Goal: Information Seeking & Learning: Learn about a topic

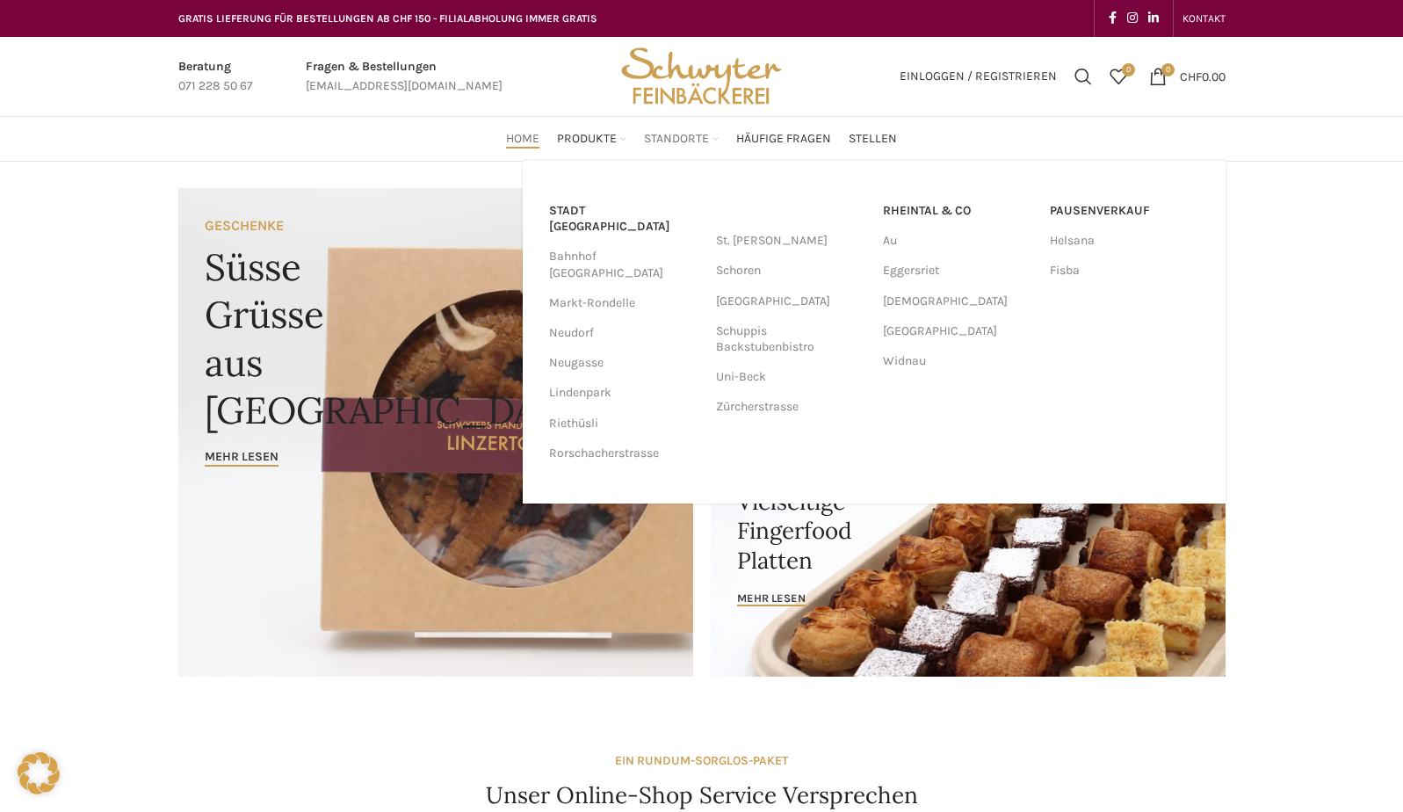
drag, startPoint x: 0, startPoint y: 0, endPoint x: 673, endPoint y: 136, distance: 686.6
click at [673, 136] on span "Standorte" at bounding box center [676, 139] width 65 height 17
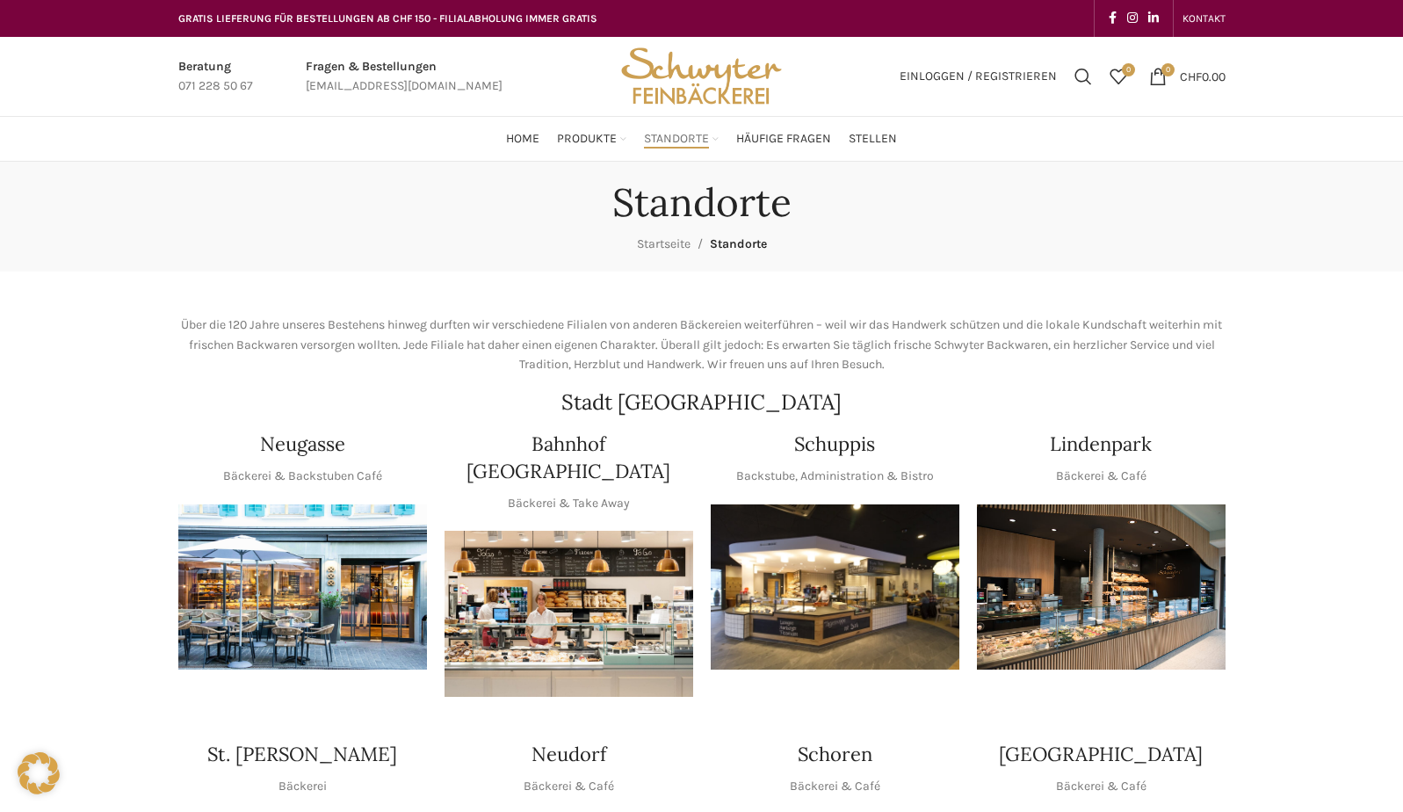
click at [338, 589] on img "1 / 1" at bounding box center [302, 587] width 249 height 166
click at [584, 594] on img "1 / 1" at bounding box center [569, 614] width 249 height 166
click at [833, 589] on img "1 / 1" at bounding box center [835, 587] width 249 height 166
click at [1114, 598] on img "1 / 1" at bounding box center [1101, 587] width 249 height 166
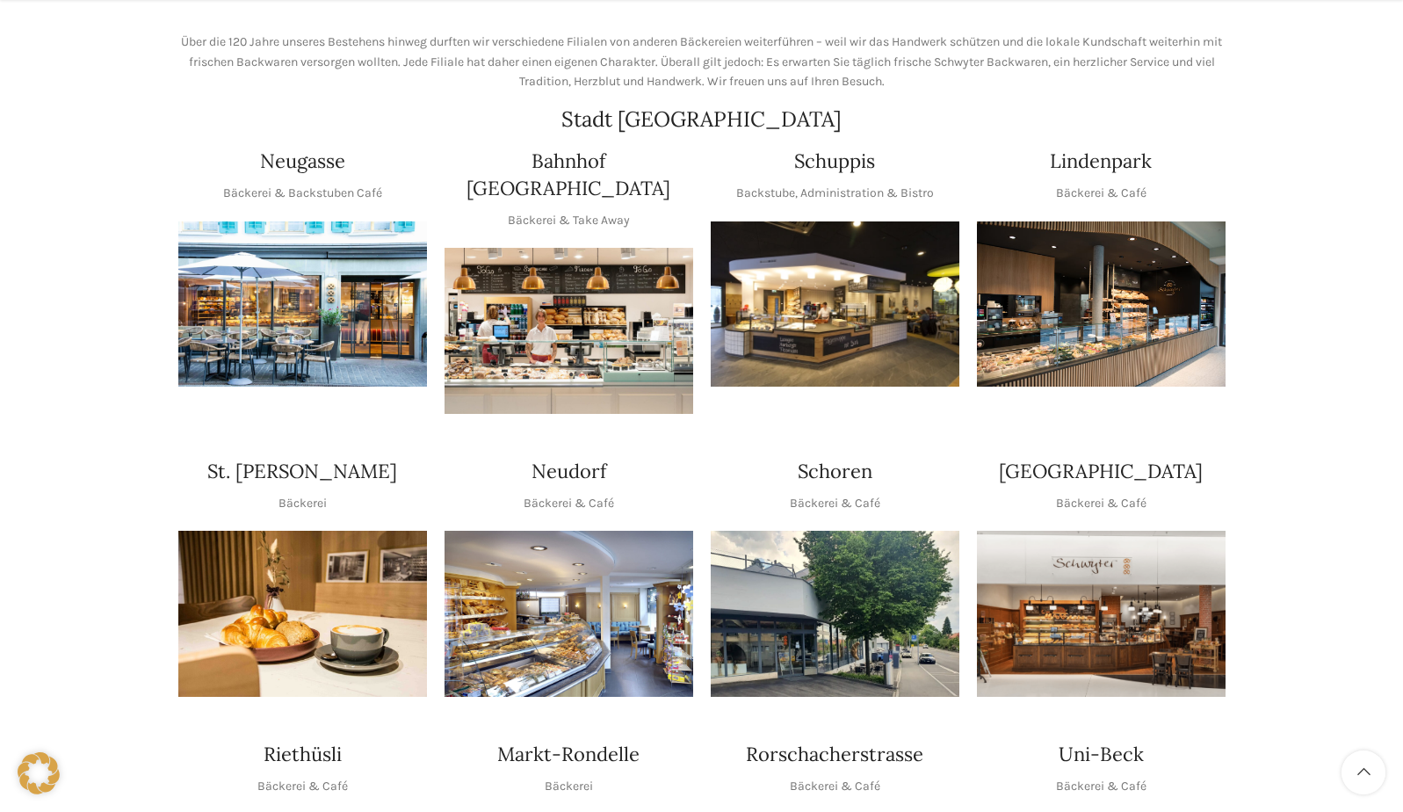
scroll to position [295, 0]
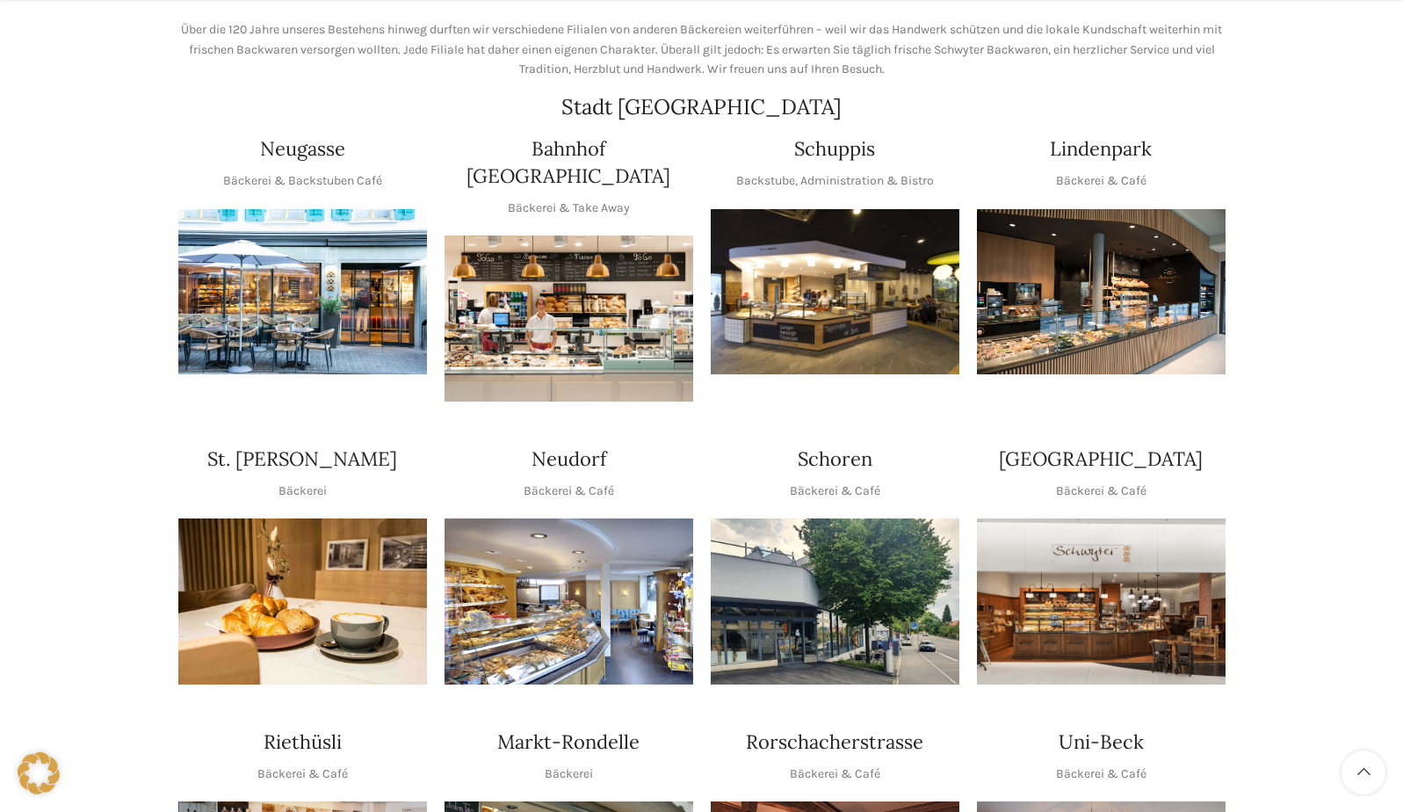
click at [308, 598] on img "1 / 1" at bounding box center [302, 601] width 249 height 166
click at [535, 599] on img "1 / 1" at bounding box center [569, 601] width 249 height 166
click at [858, 588] on img "1 / 1" at bounding box center [835, 601] width 249 height 166
click at [1176, 561] on img "1 / 1" at bounding box center [1101, 601] width 249 height 166
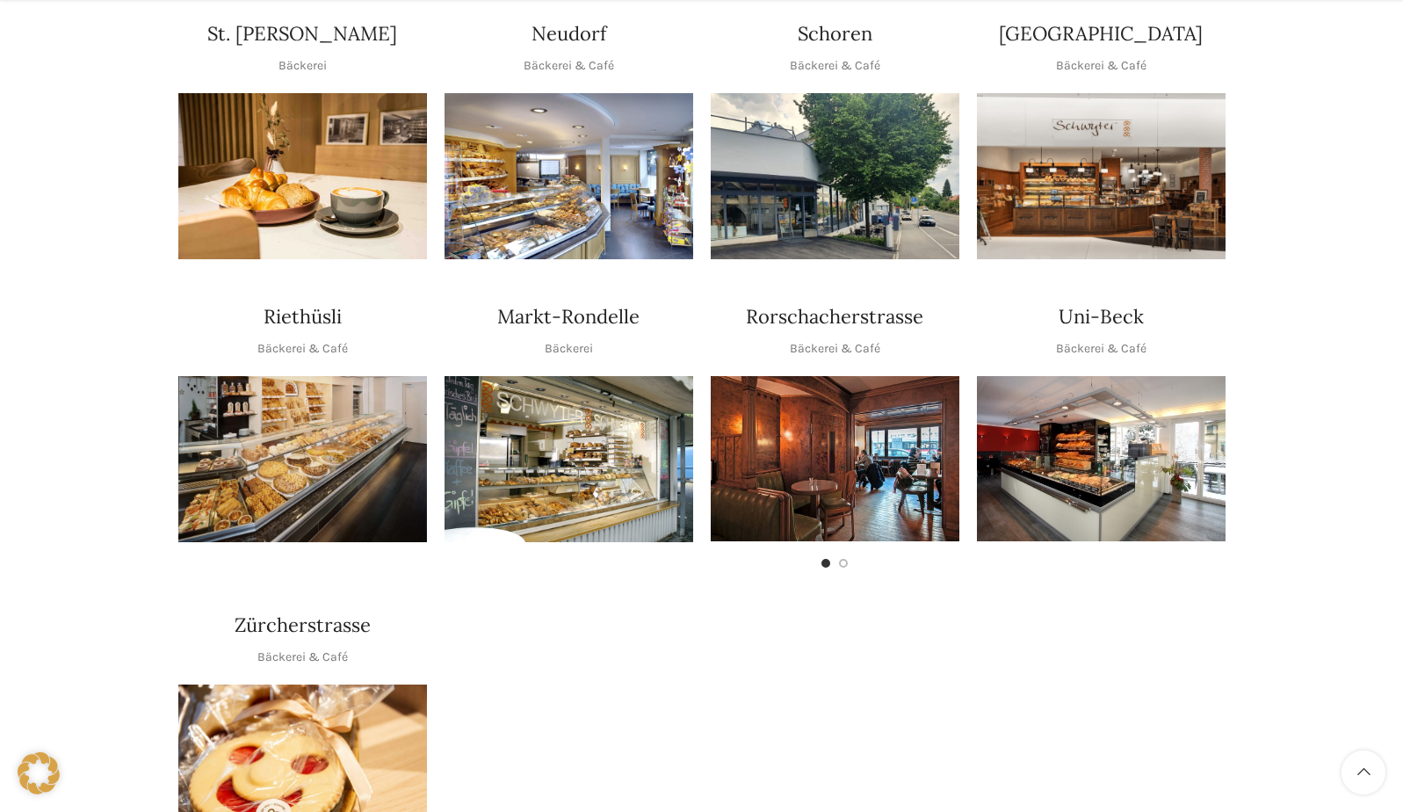
scroll to position [732, 0]
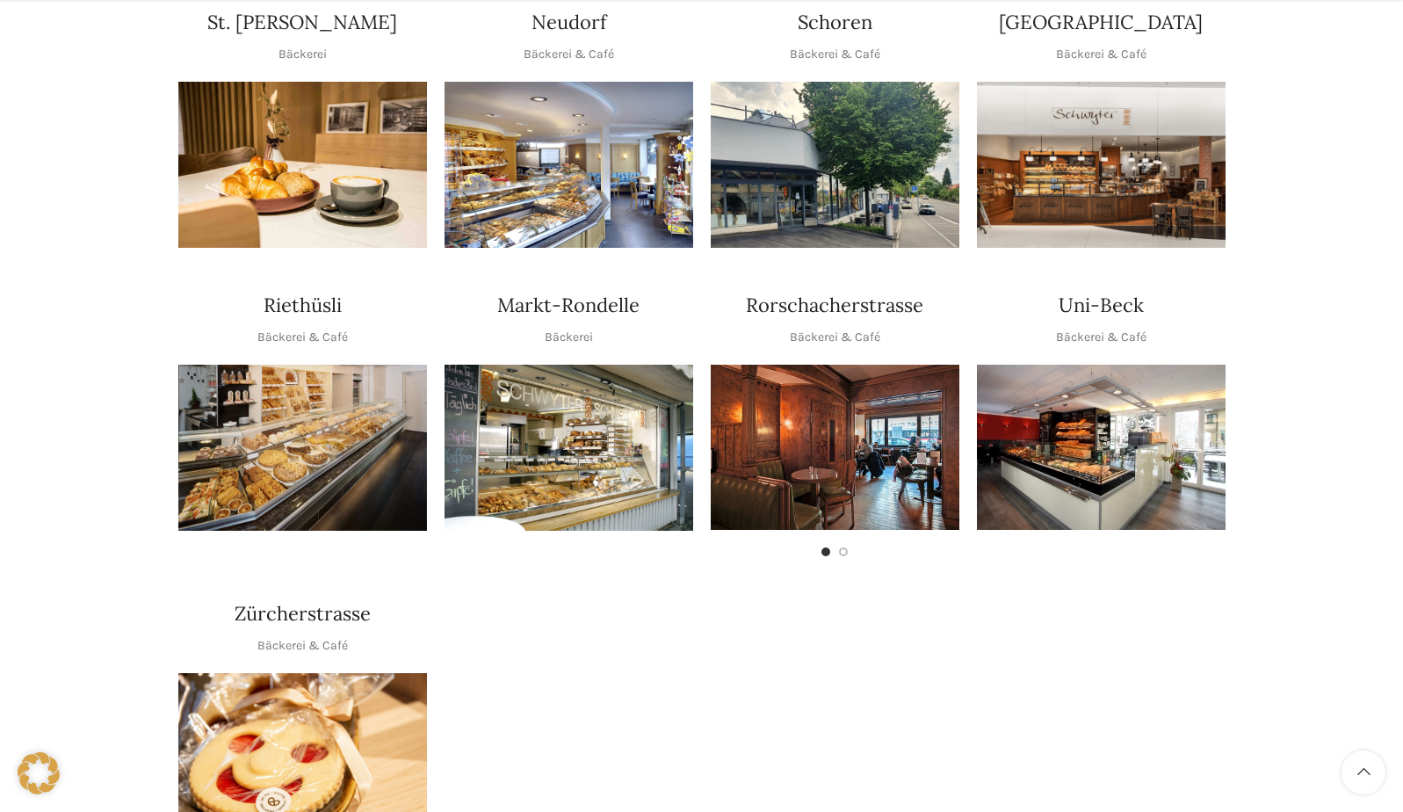
click at [297, 431] on img "1 / 1" at bounding box center [302, 448] width 249 height 166
click at [550, 424] on img "1 / 1" at bounding box center [569, 448] width 249 height 166
click at [823, 408] on img "1 / 2" at bounding box center [835, 447] width 249 height 165
click at [1096, 445] on img "1 / 1" at bounding box center [1101, 447] width 249 height 165
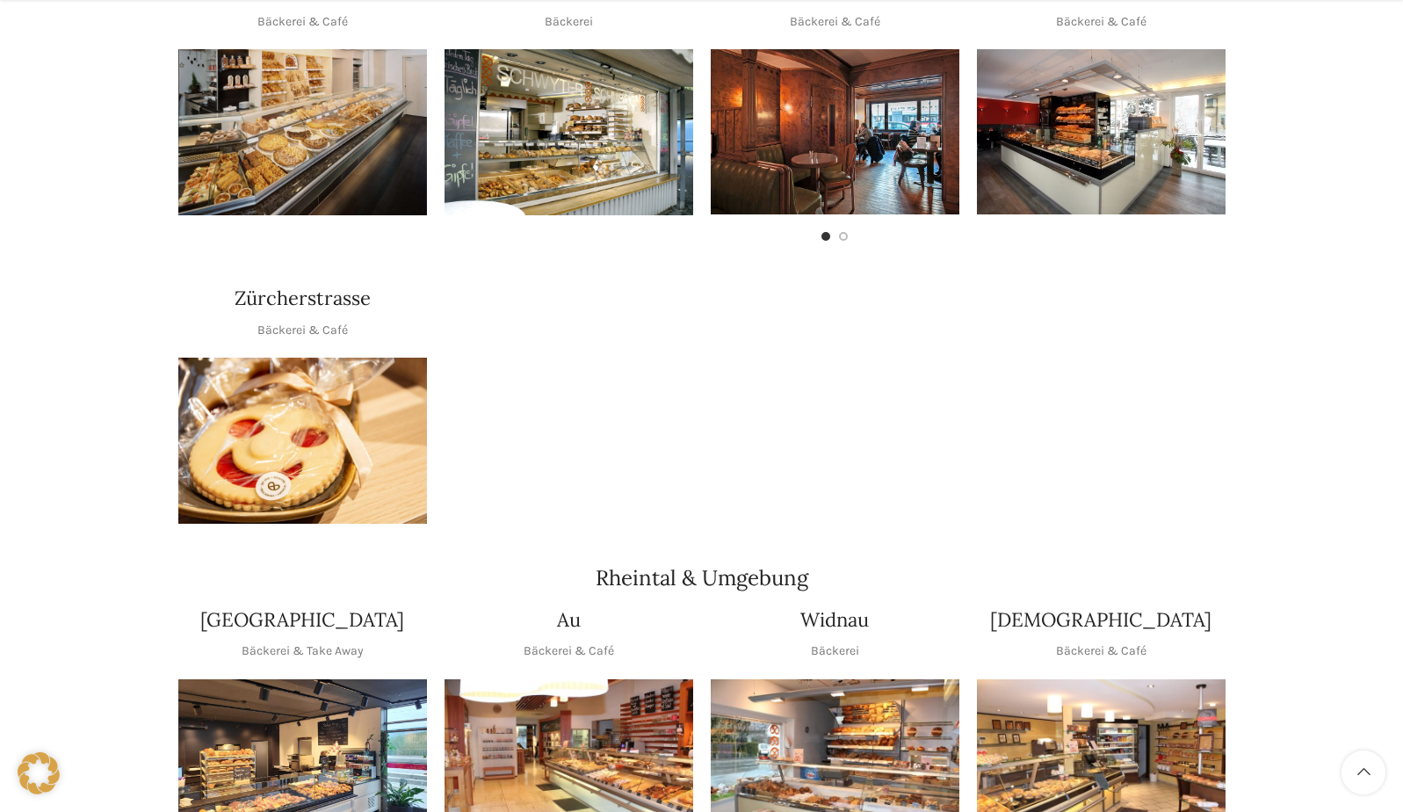
scroll to position [1054, 0]
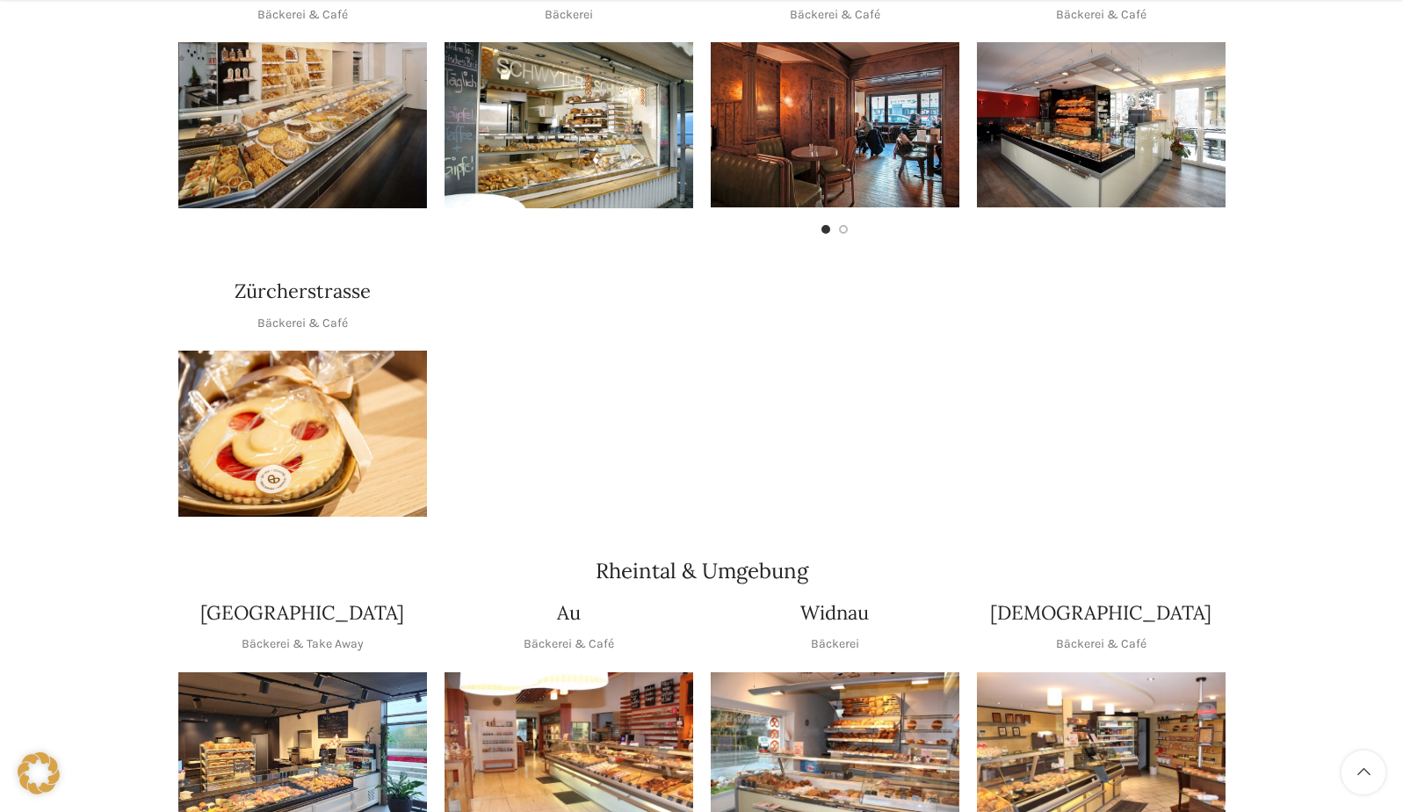
click at [285, 427] on img "1 / 1" at bounding box center [302, 434] width 249 height 166
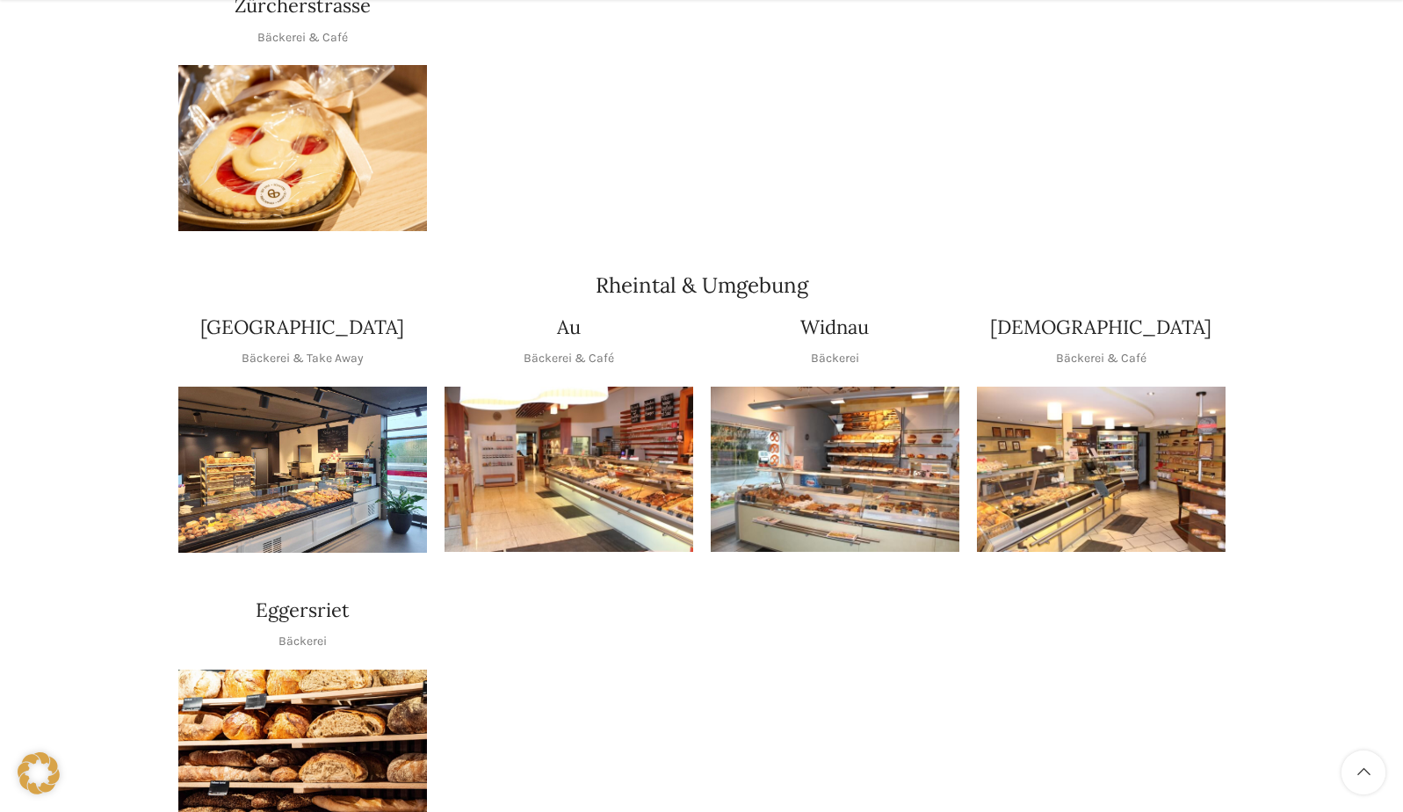
scroll to position [1354, 0]
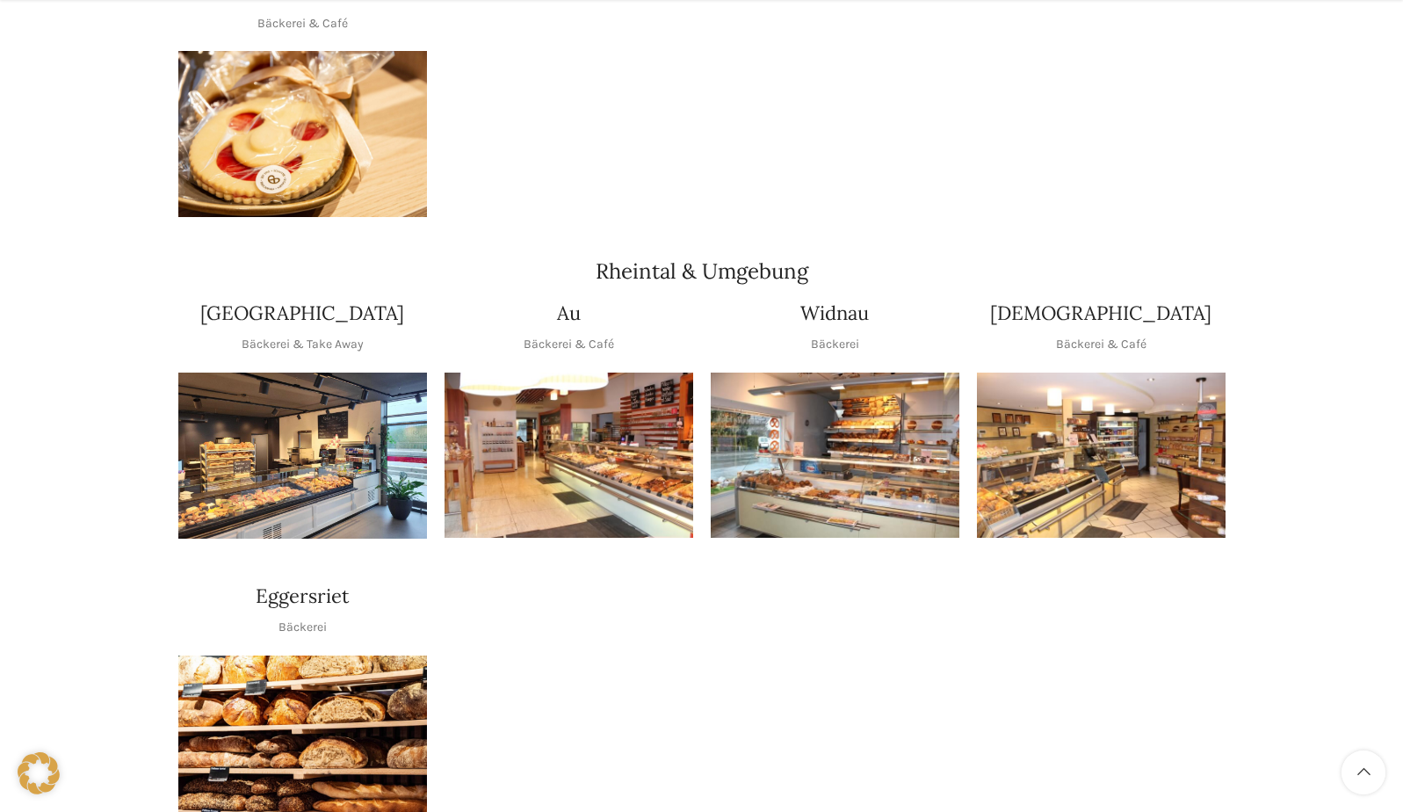
click at [294, 431] on img "1 / 1" at bounding box center [302, 456] width 249 height 166
click at [549, 450] on img "1 / 1" at bounding box center [569, 456] width 249 height 166
click at [885, 425] on img "1 / 1" at bounding box center [835, 456] width 249 height 166
click at [1068, 438] on img "1 / 1" at bounding box center [1101, 456] width 249 height 166
click at [289, 733] on img "1 / 1" at bounding box center [302, 738] width 249 height 166
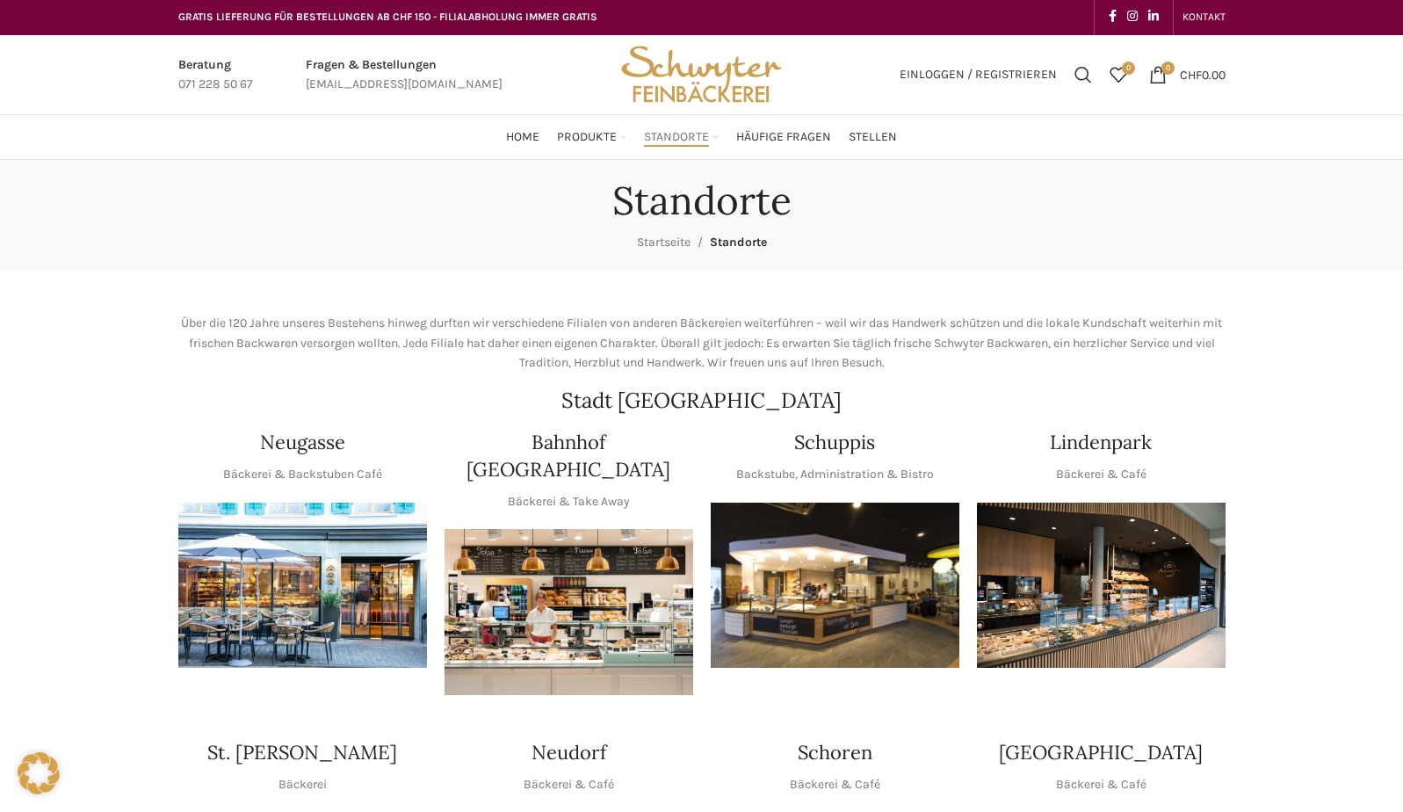
scroll to position [0, 0]
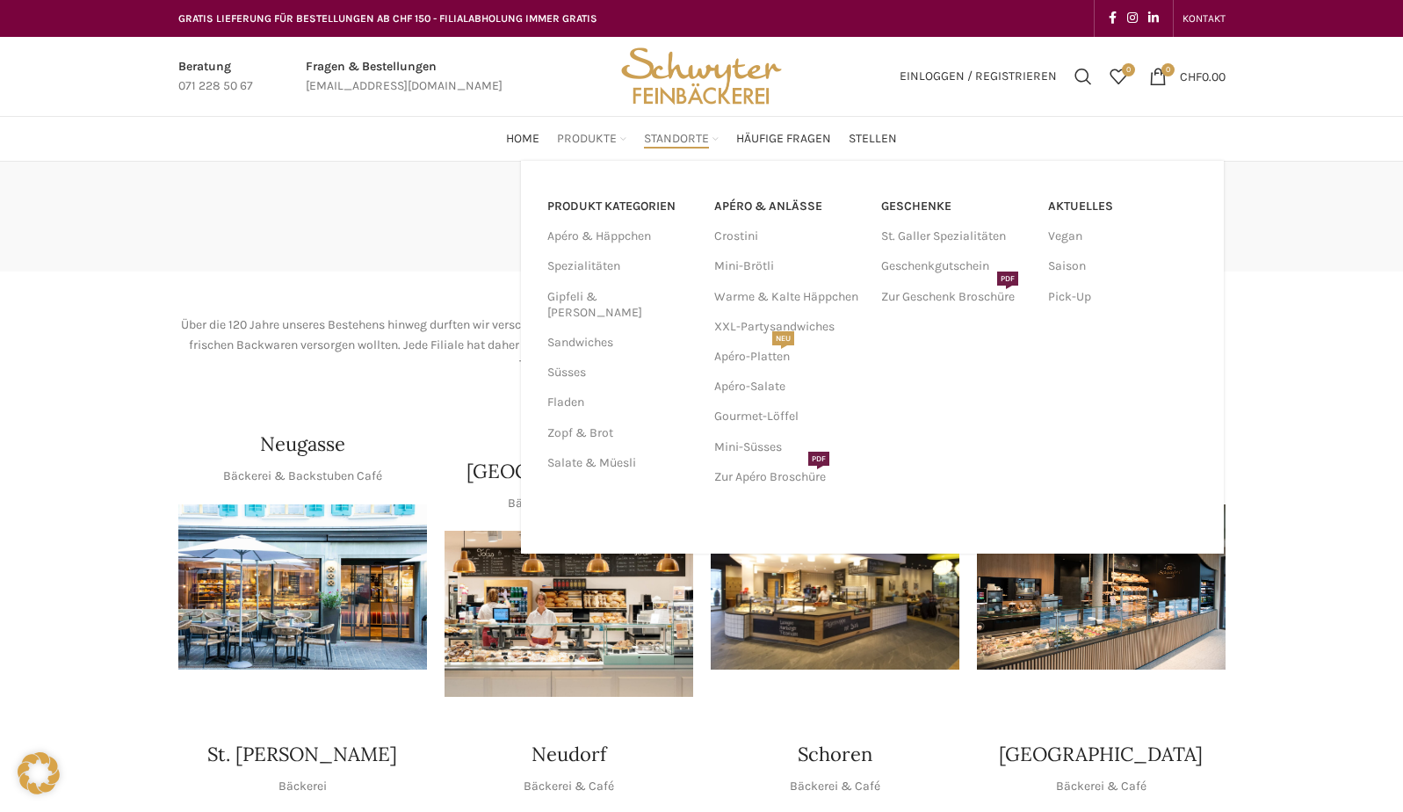
click at [597, 143] on span "Produkte" at bounding box center [587, 139] width 60 height 17
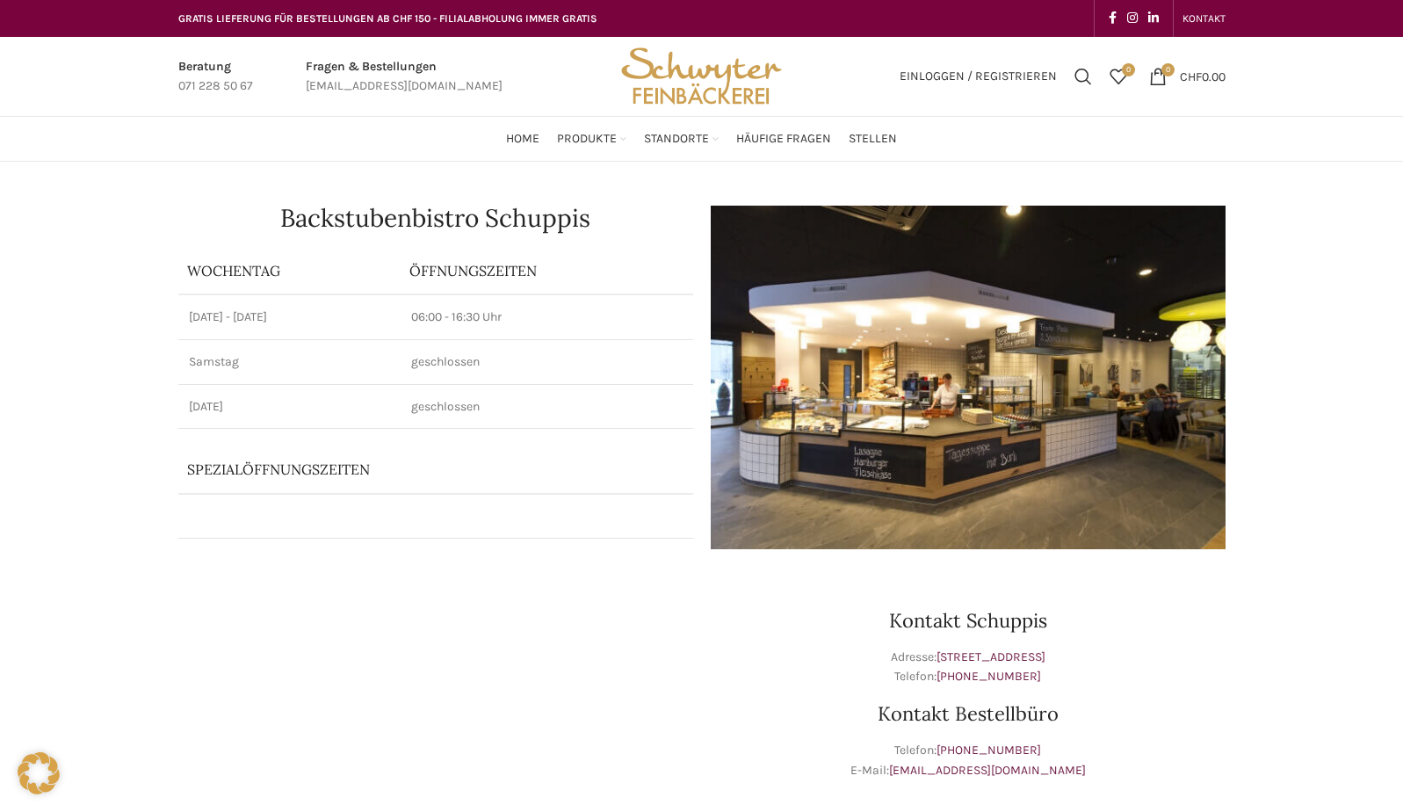
drag, startPoint x: 47, startPoint y: 2, endPoint x: 39, endPoint y: 318, distance: 316.4
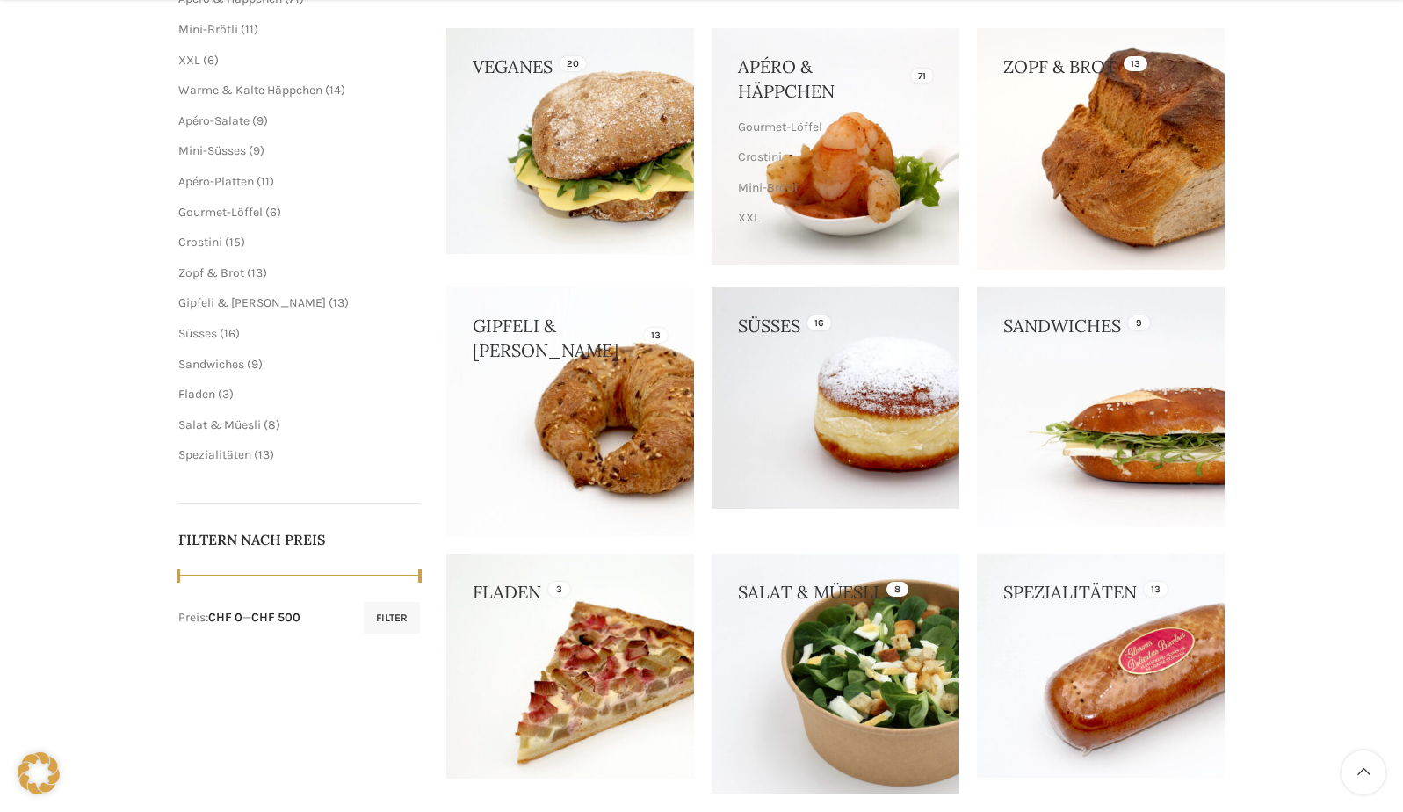
scroll to position [322, 0]
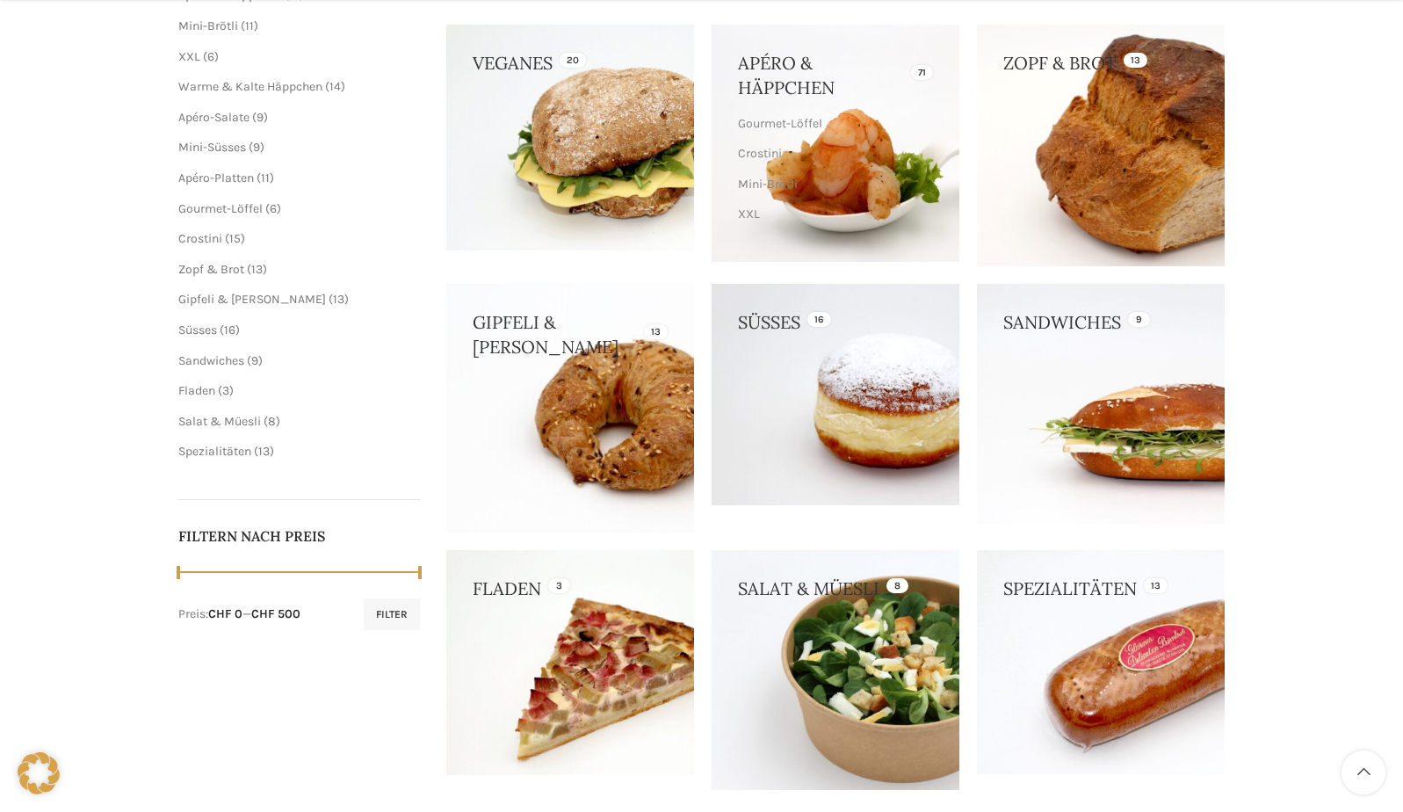
click at [1073, 184] on link at bounding box center [1101, 146] width 248 height 242
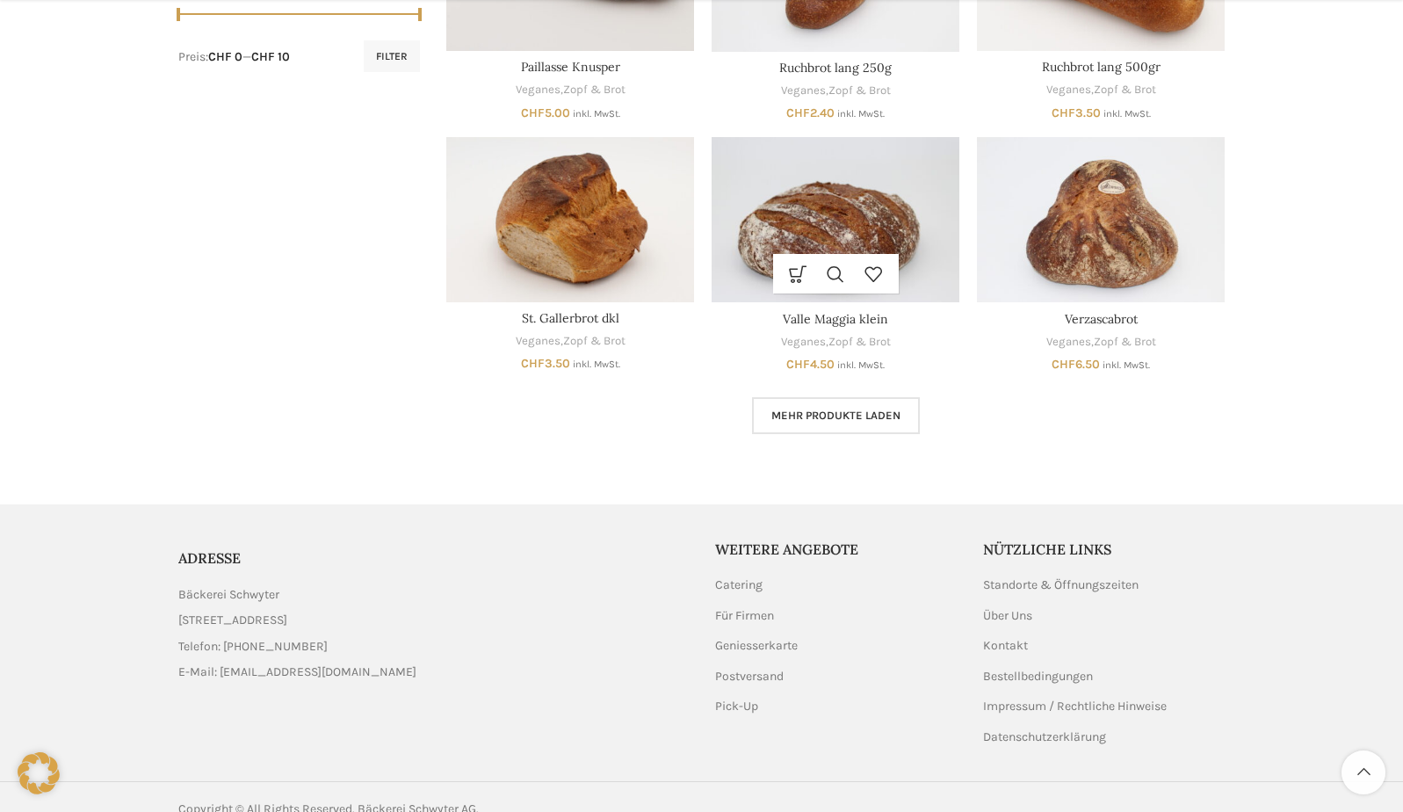
scroll to position [964, 0]
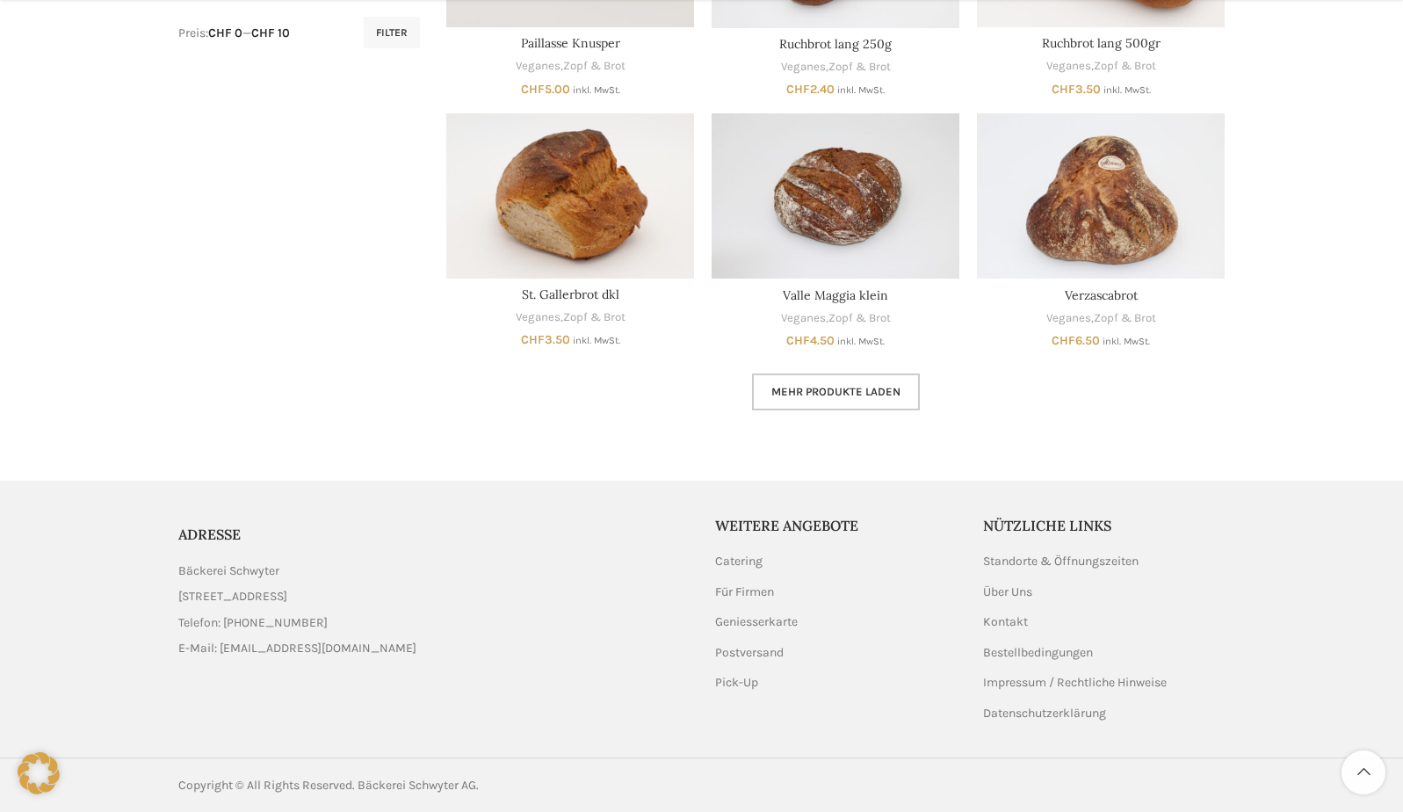
click at [866, 388] on span "Mehr Produkte laden" at bounding box center [835, 392] width 129 height 14
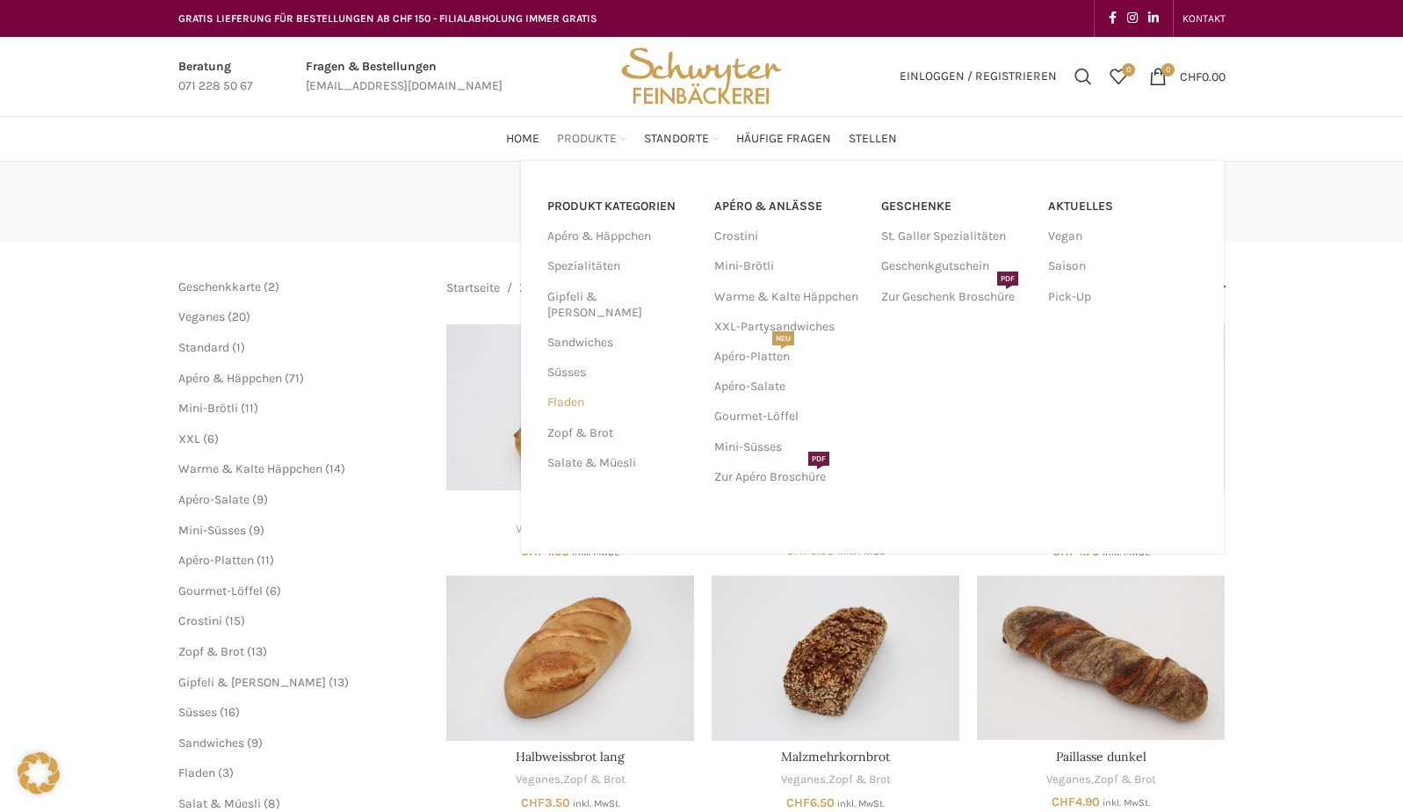
click at [582, 388] on link "Fladen" at bounding box center [620, 402] width 146 height 30
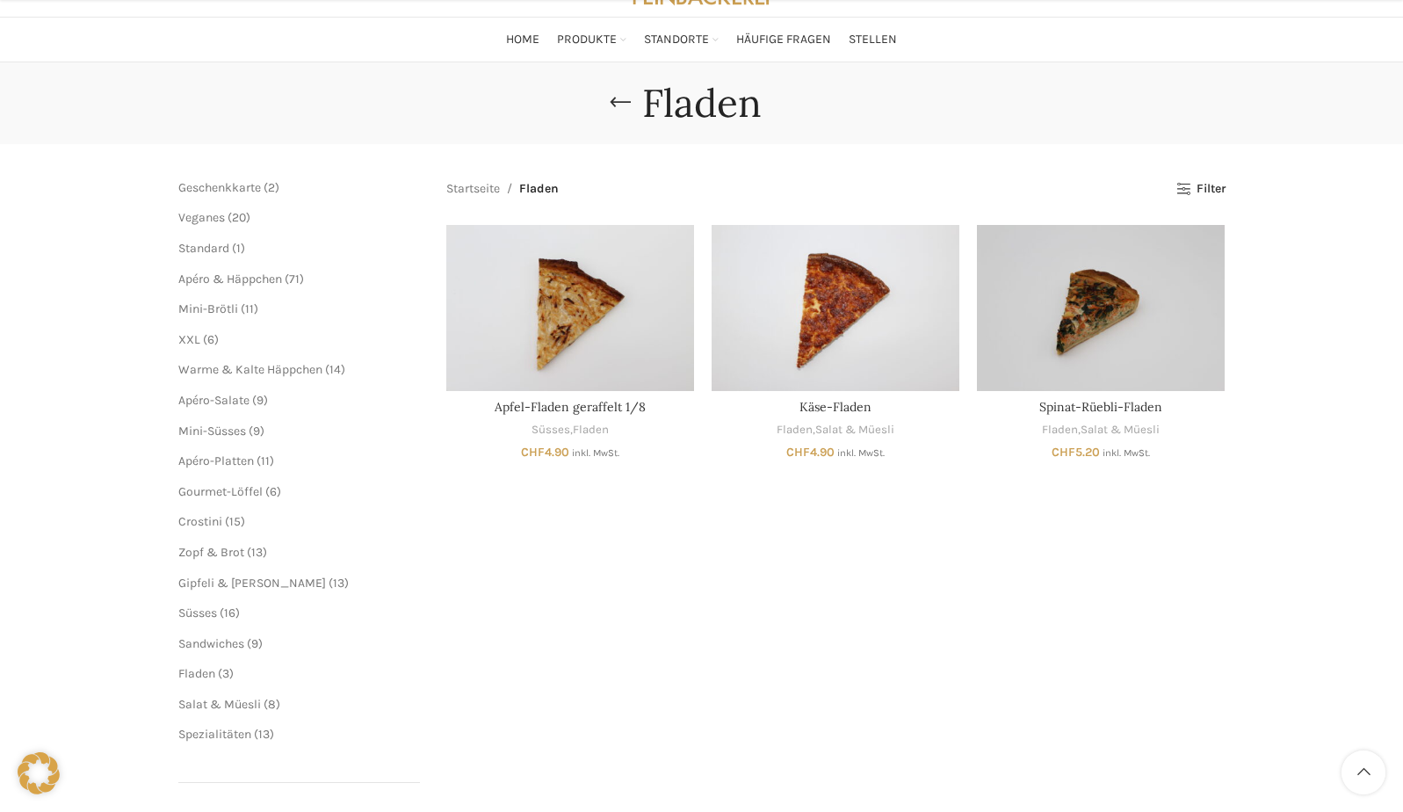
scroll to position [216, 0]
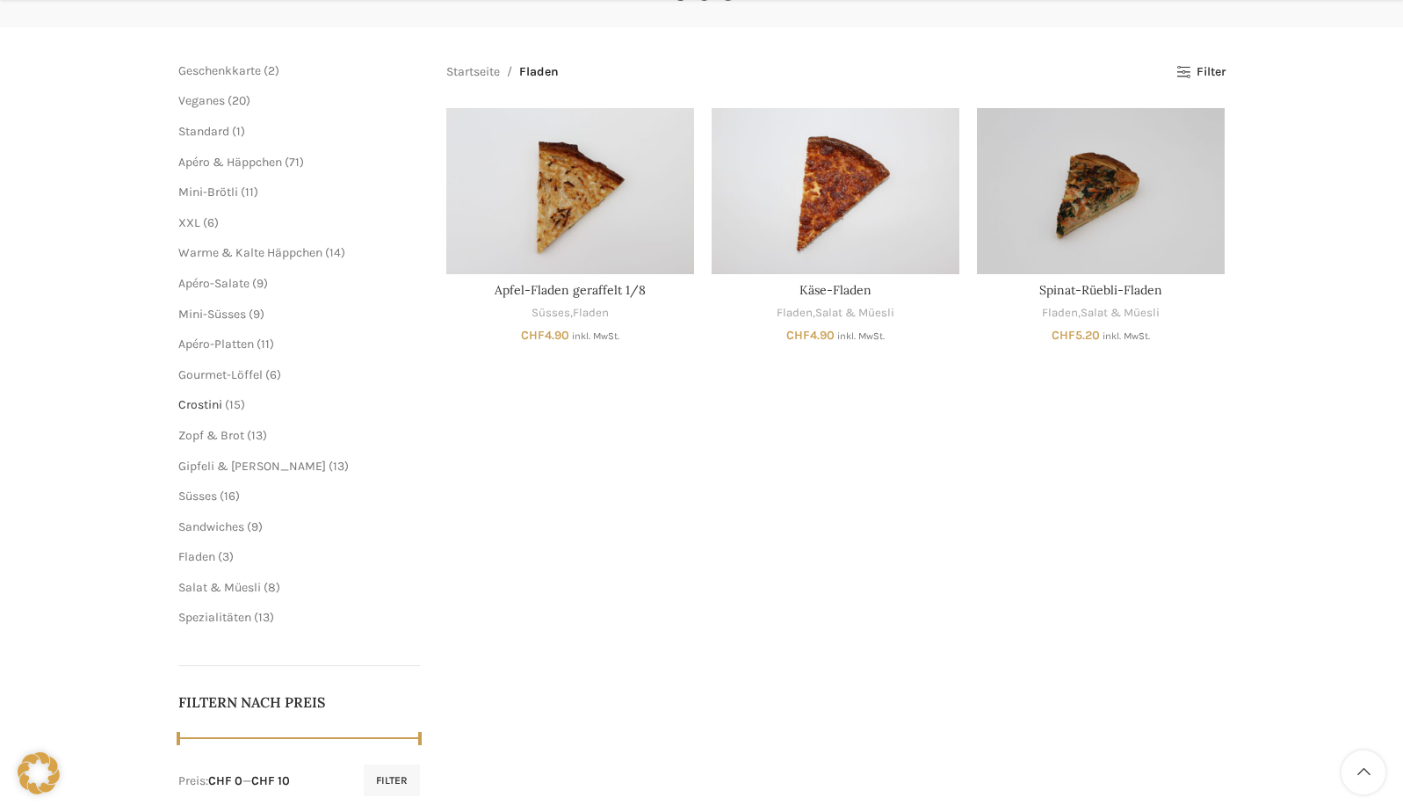
click at [203, 405] on span "Crostini" at bounding box center [200, 404] width 44 height 15
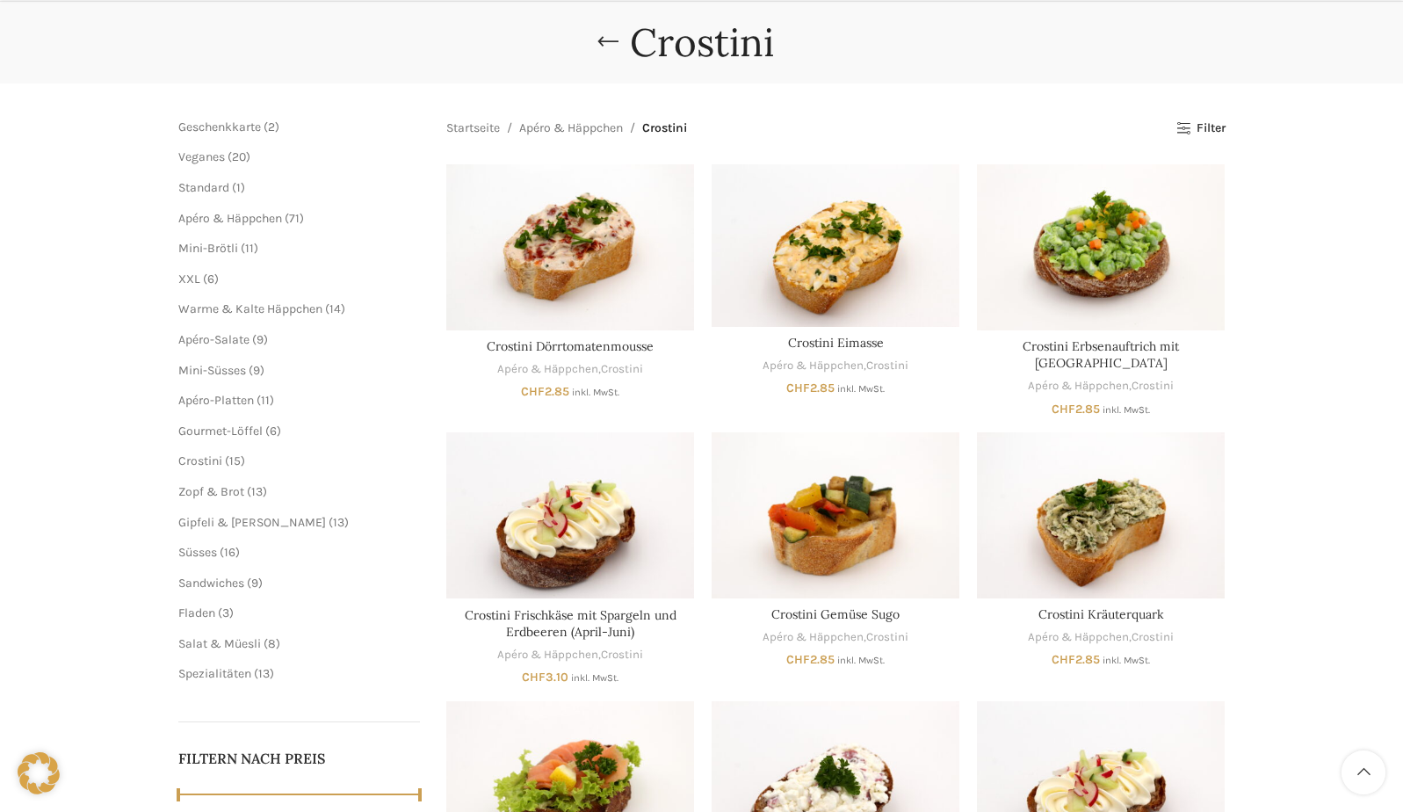
scroll to position [239, 0]
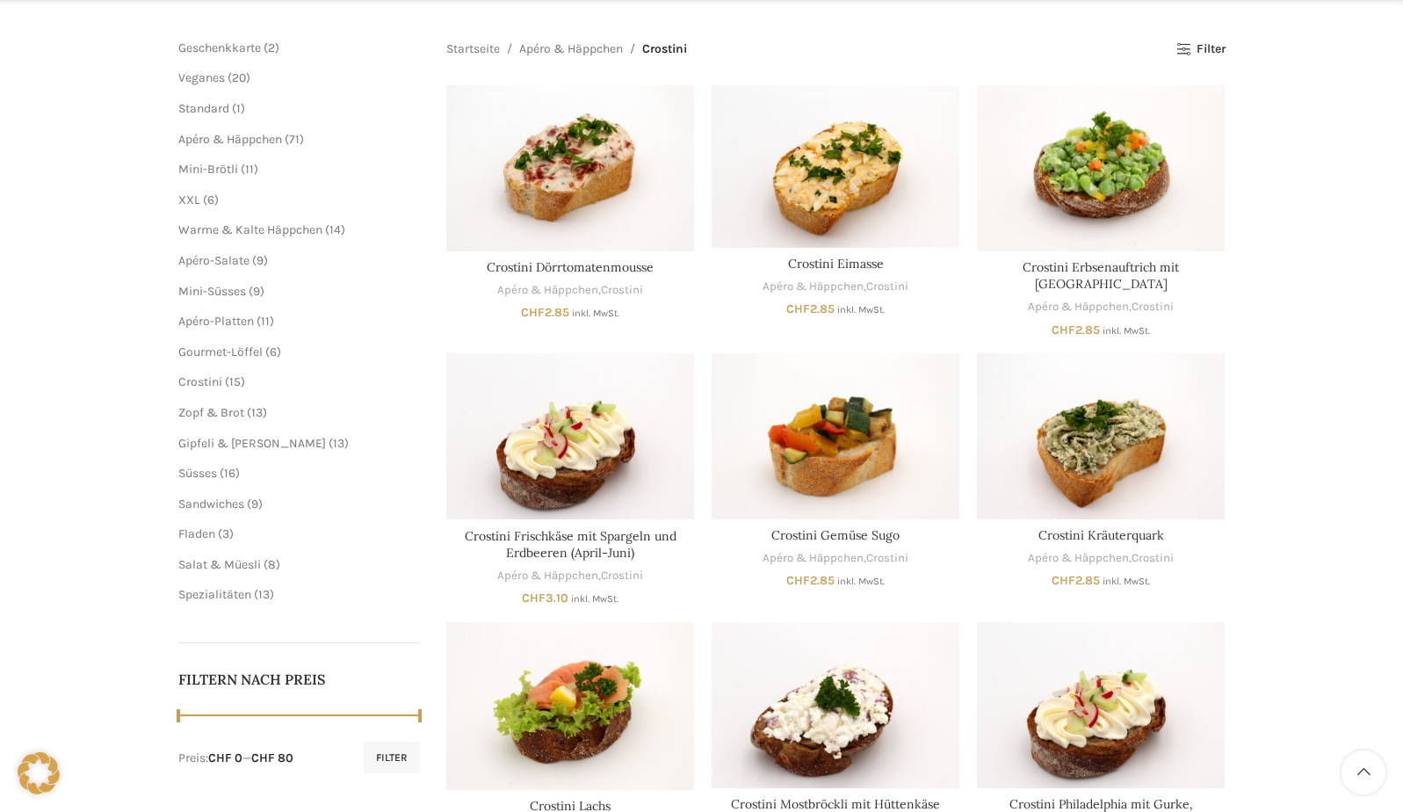
click at [221, 473] on span "16 16 Produkte" at bounding box center [228, 473] width 23 height 15
click at [210, 470] on span "Süsses" at bounding box center [197, 473] width 39 height 15
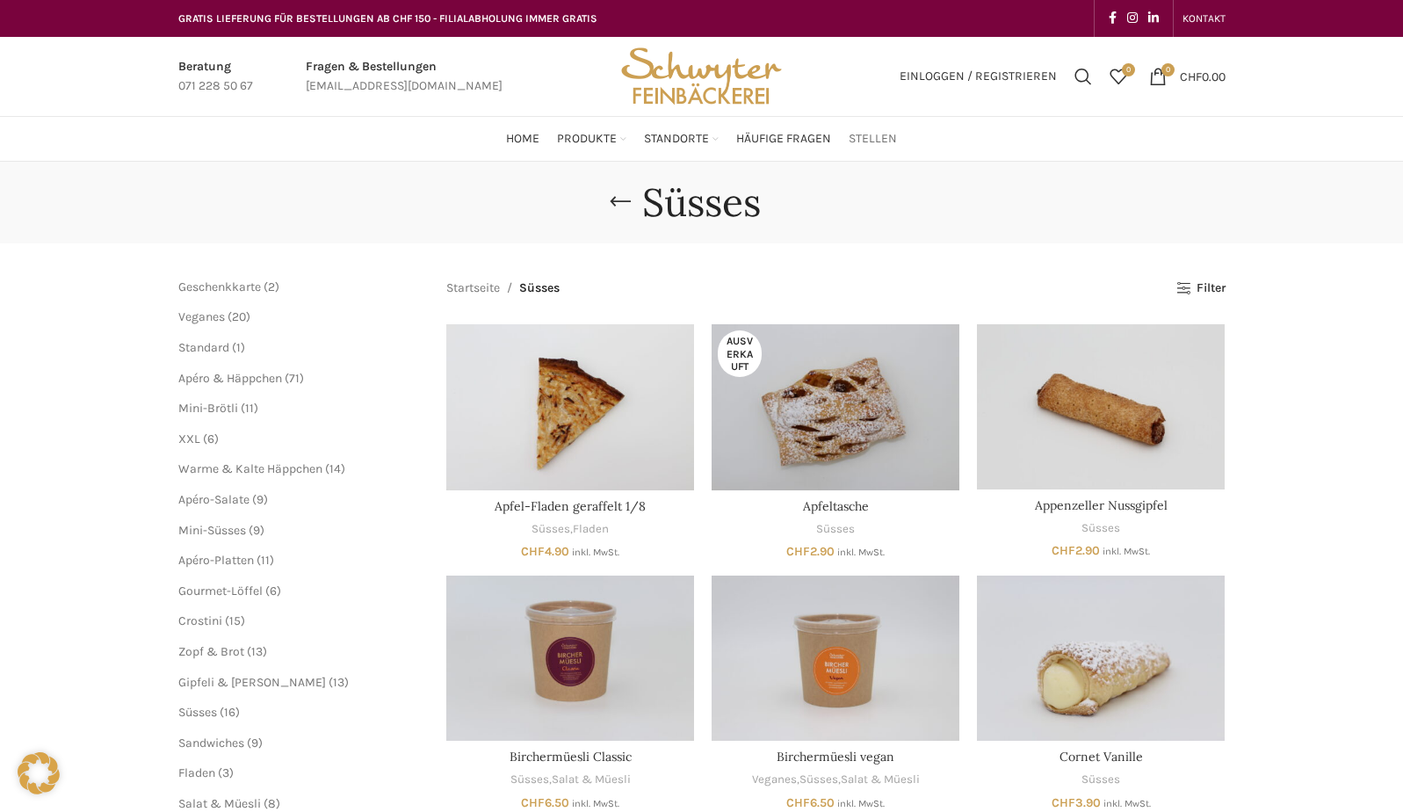
click at [879, 140] on span "Stellen" at bounding box center [873, 139] width 48 height 17
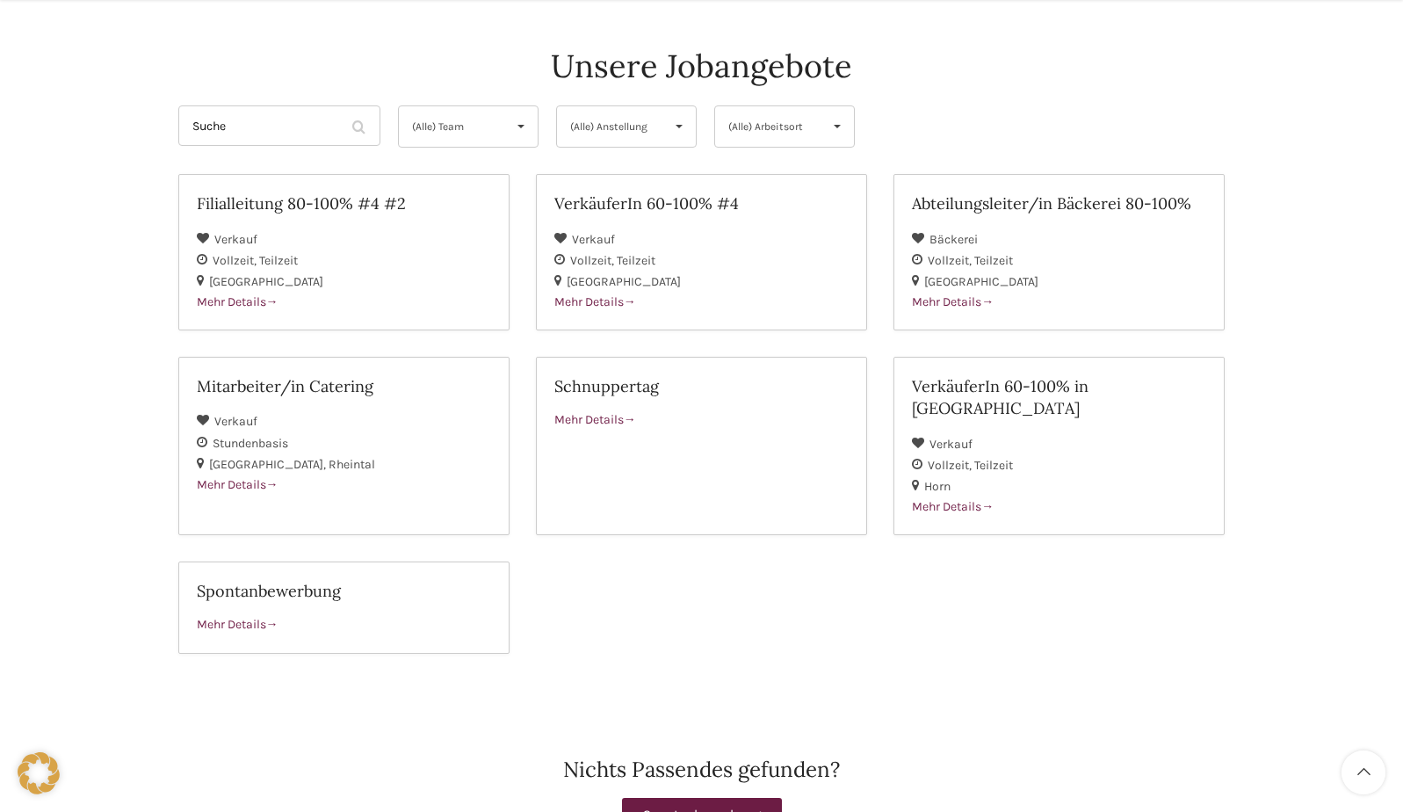
scroll to position [163, 0]
click at [959, 296] on span "Mehr Details" at bounding box center [953, 300] width 82 height 15
